Goal: Information Seeking & Learning: Learn about a topic

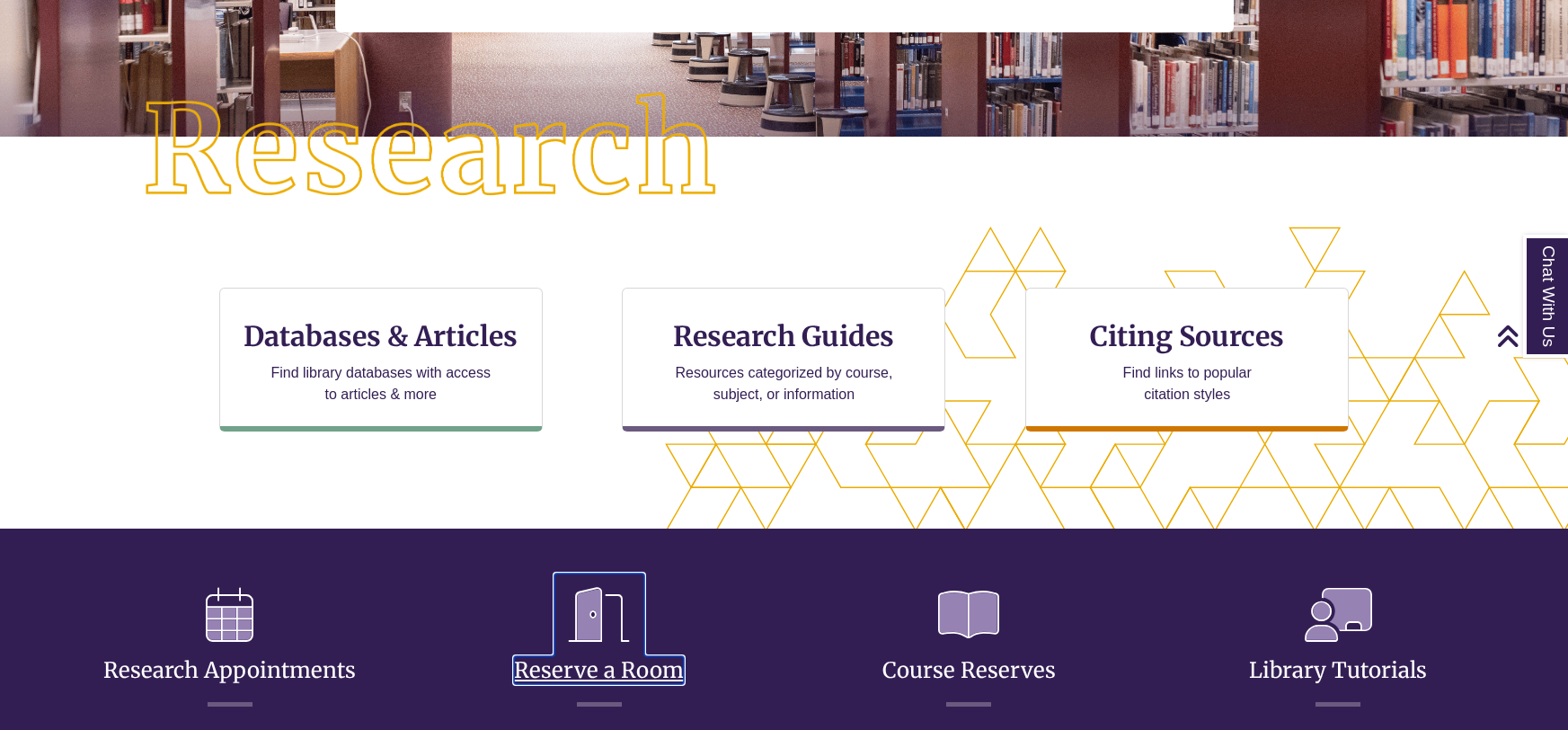
click at [637, 615] on icon at bounding box center [599, 615] width 90 height 82
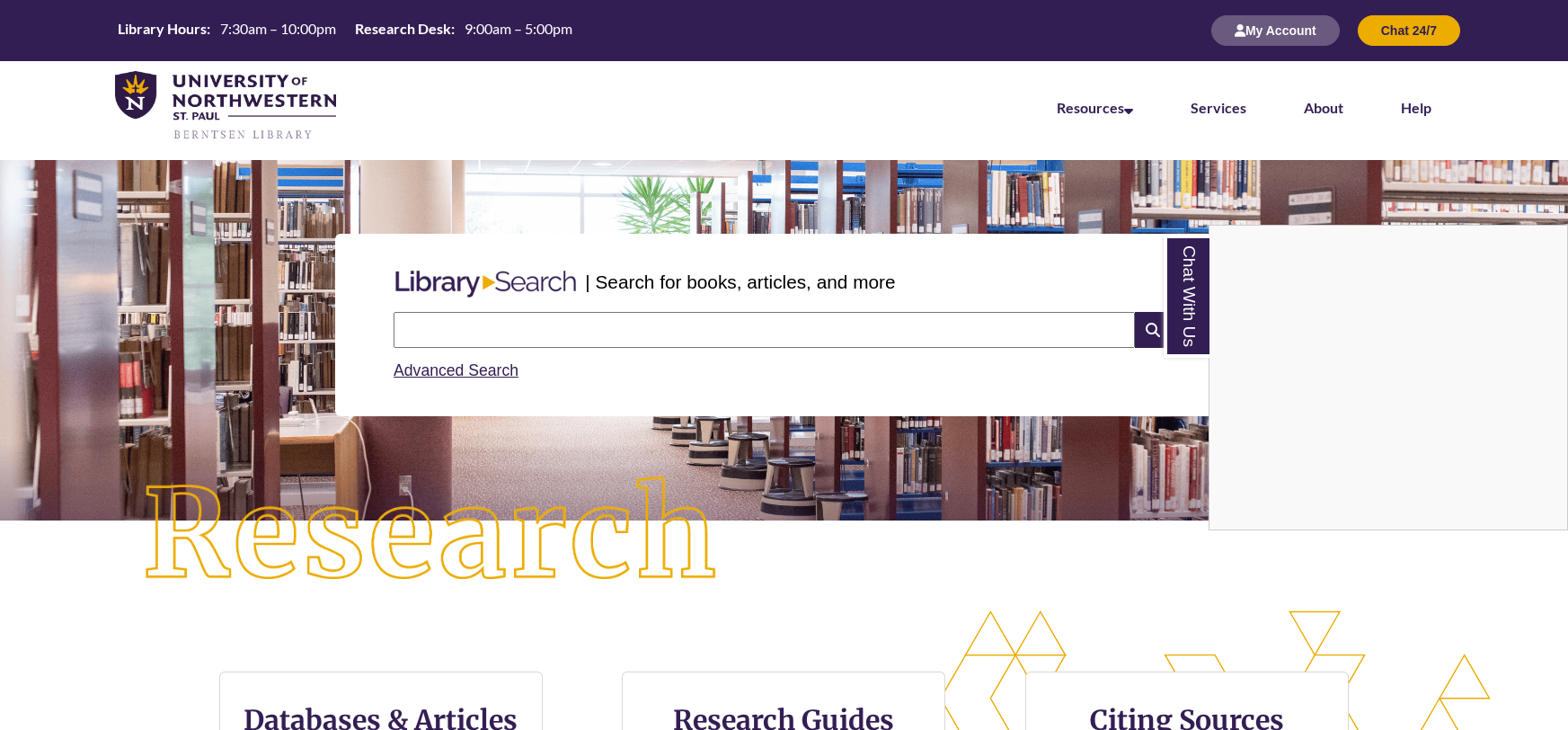
click at [440, 334] on div "Chat With Us" at bounding box center [784, 365] width 1568 height 730
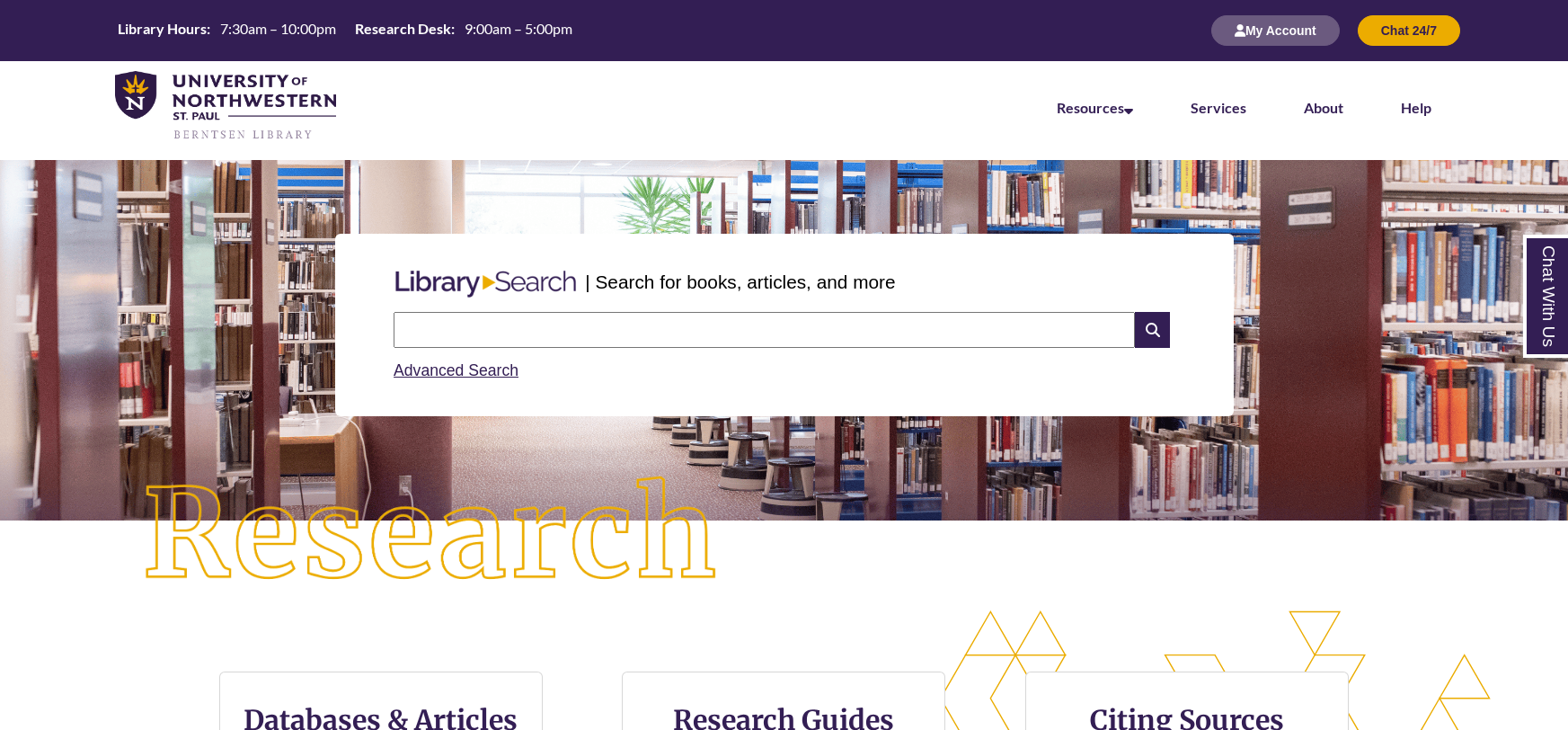
click at [425, 336] on input "text" at bounding box center [763, 329] width 741 height 36
type input "**********"
